Goal: Browse casually

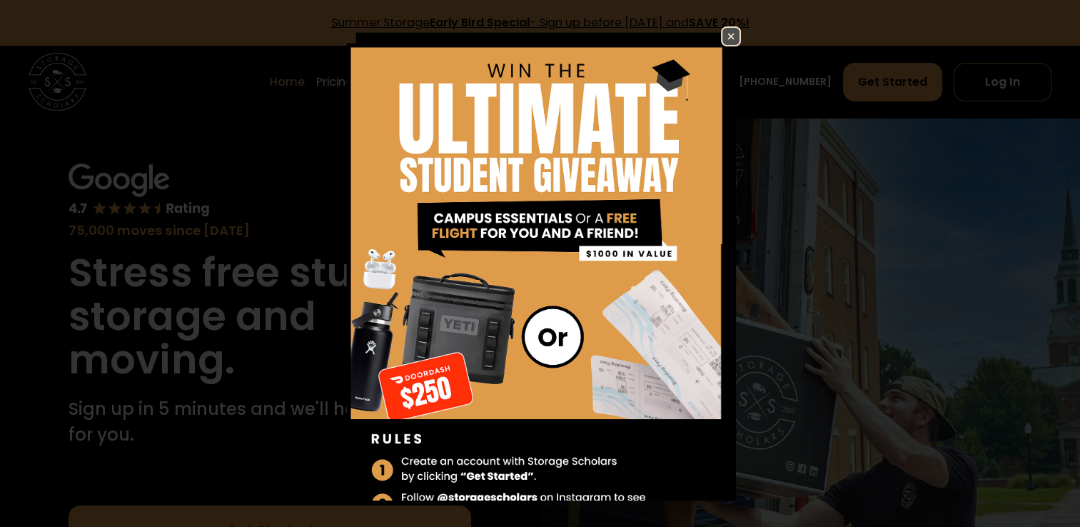
click at [722, 41] on img at bounding box center [730, 36] width 17 height 17
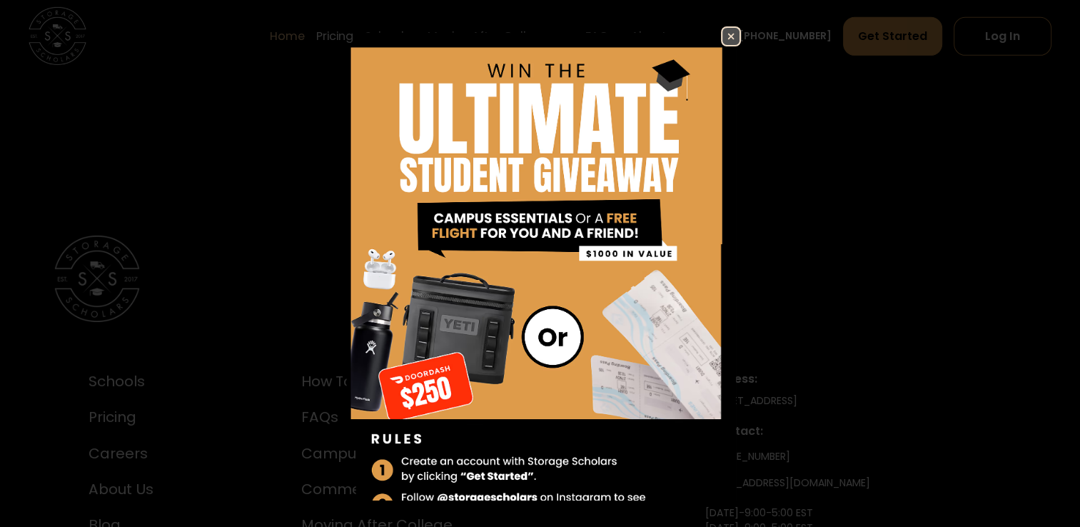
scroll to position [4551, 0]
click at [722, 32] on img at bounding box center [730, 36] width 17 height 17
